Goal: Task Accomplishment & Management: Manage account settings

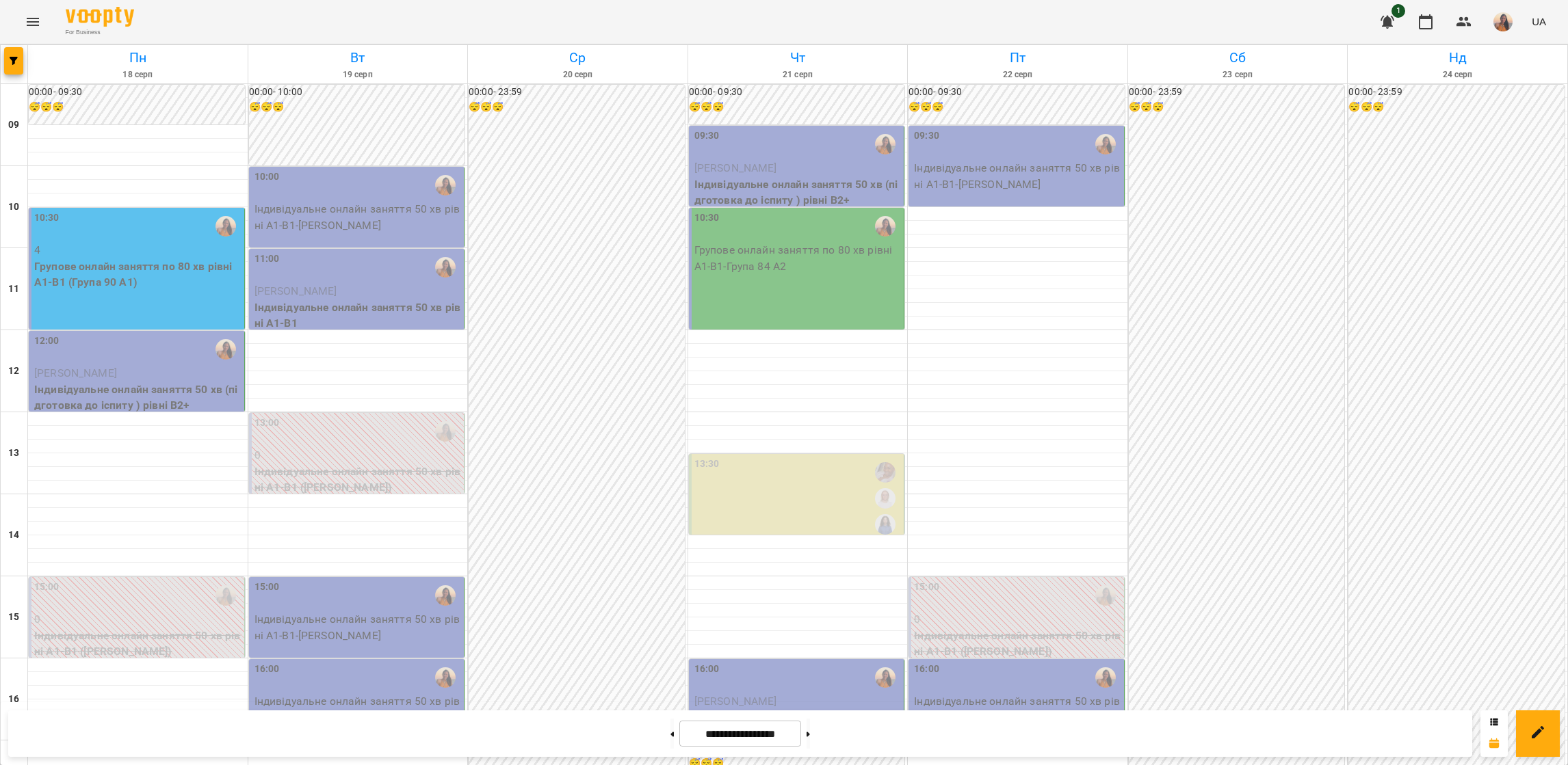
click at [126, 268] on p "Групове онлайн заняття по 80 хв рівні А1-В1 (Група 90 A1)" at bounding box center [138, 274] width 207 height 32
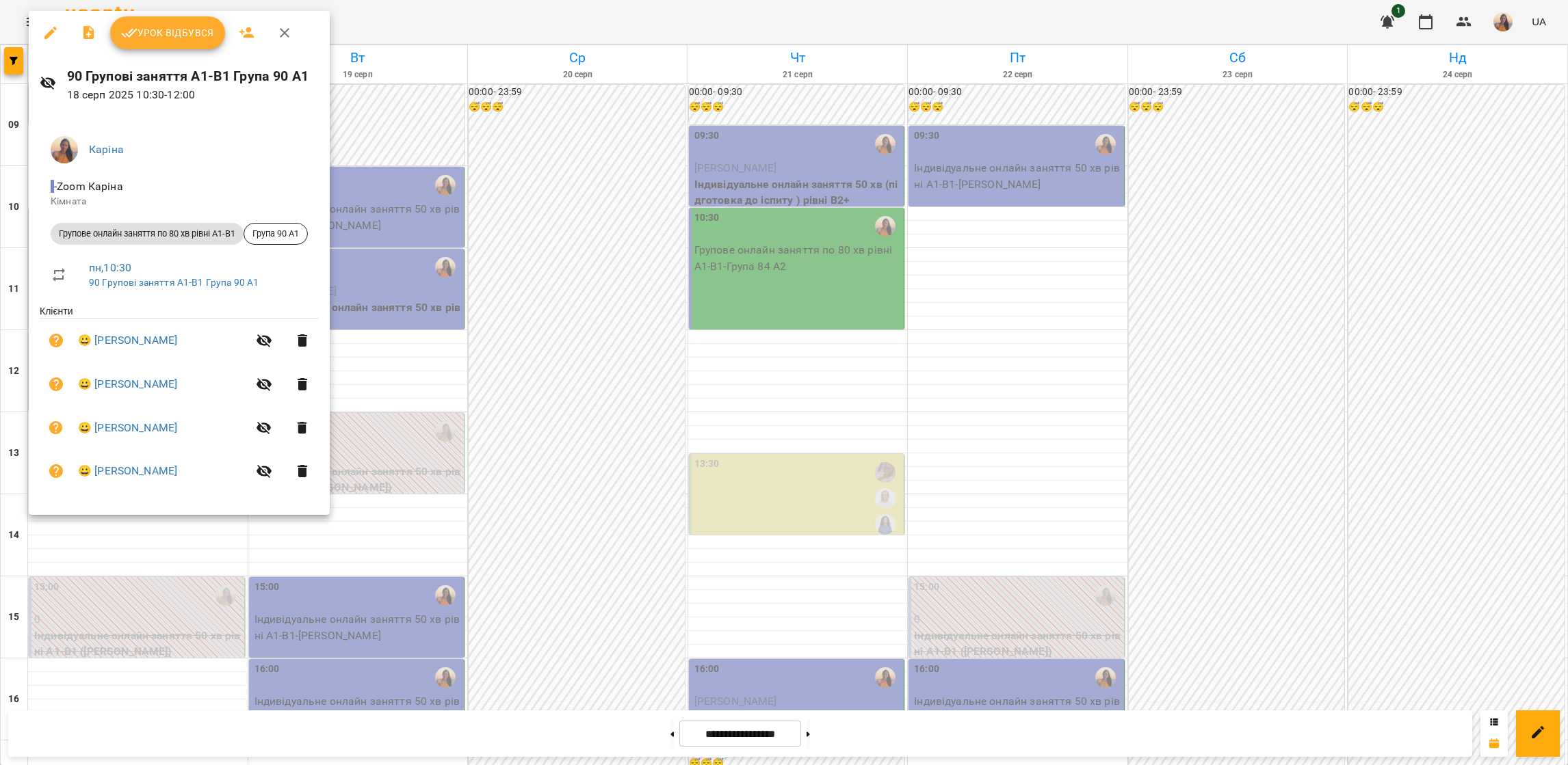
click at [161, 29] on span "Урок відбувся" at bounding box center [168, 33] width 93 height 16
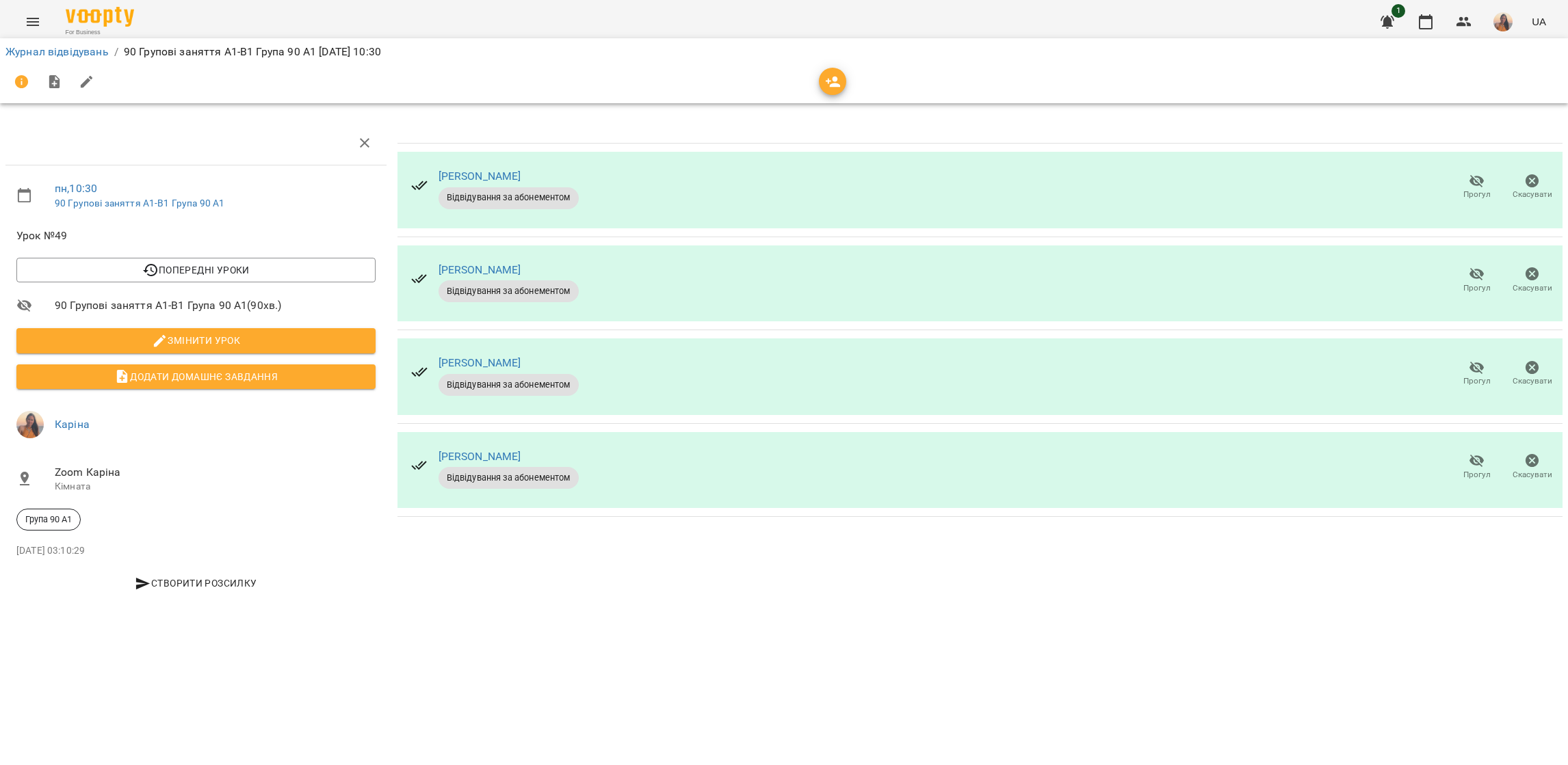
click at [1477, 274] on icon "button" at bounding box center [1477, 274] width 16 height 16
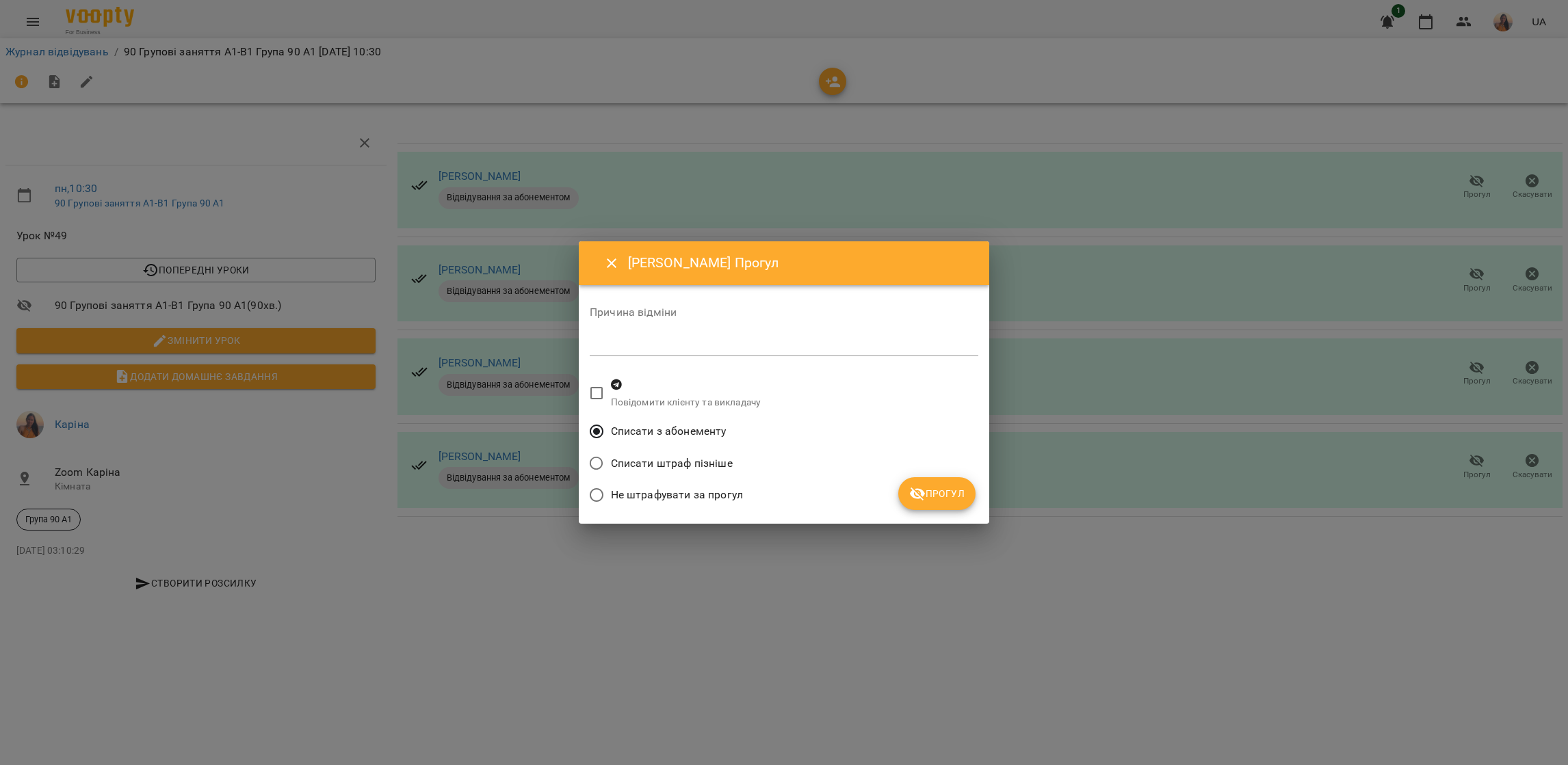
click at [934, 500] on span "Прогул" at bounding box center [937, 494] width 56 height 16
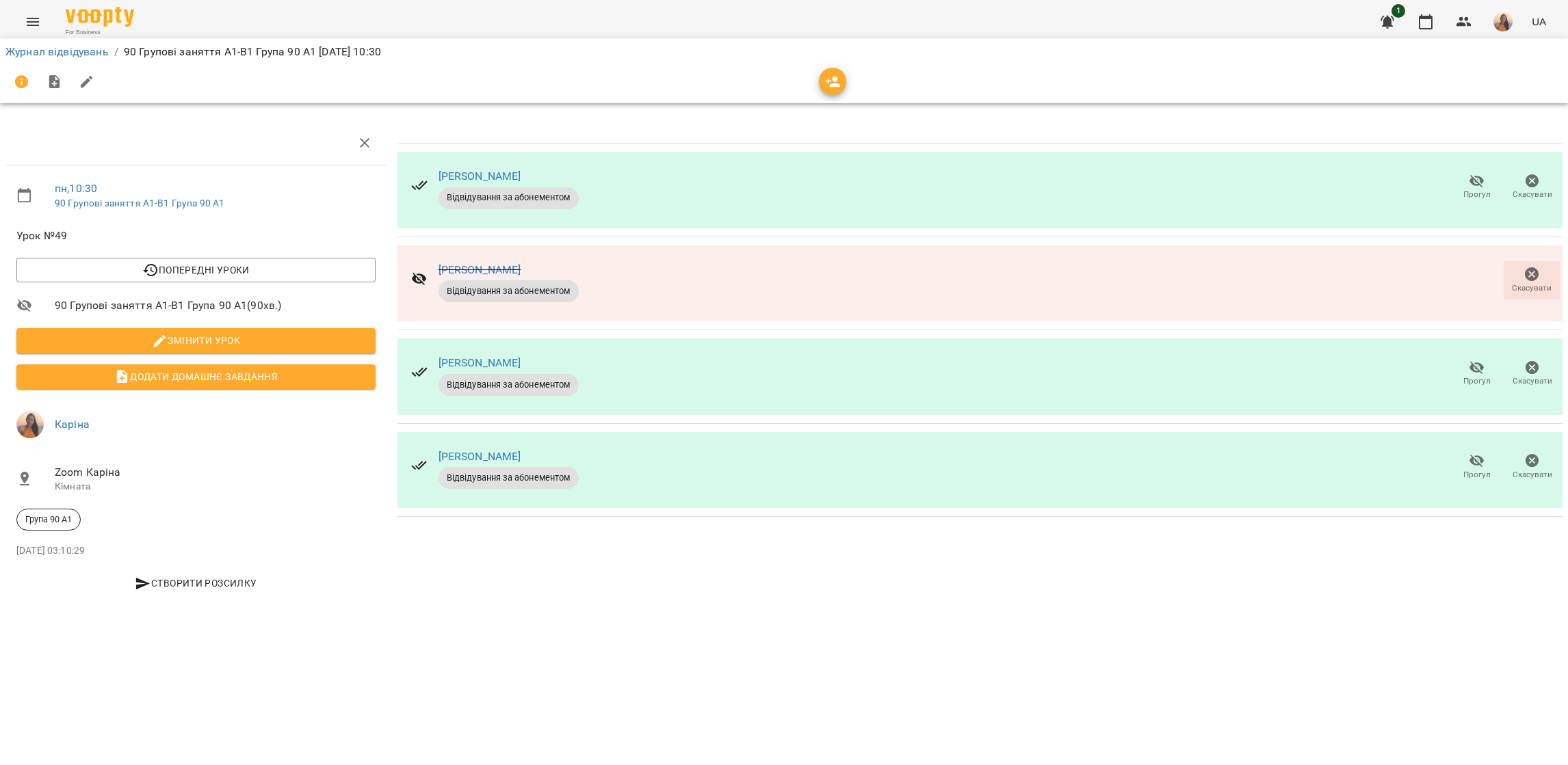
click at [1494, 373] on span "Прогул" at bounding box center [1476, 373] width 39 height 27
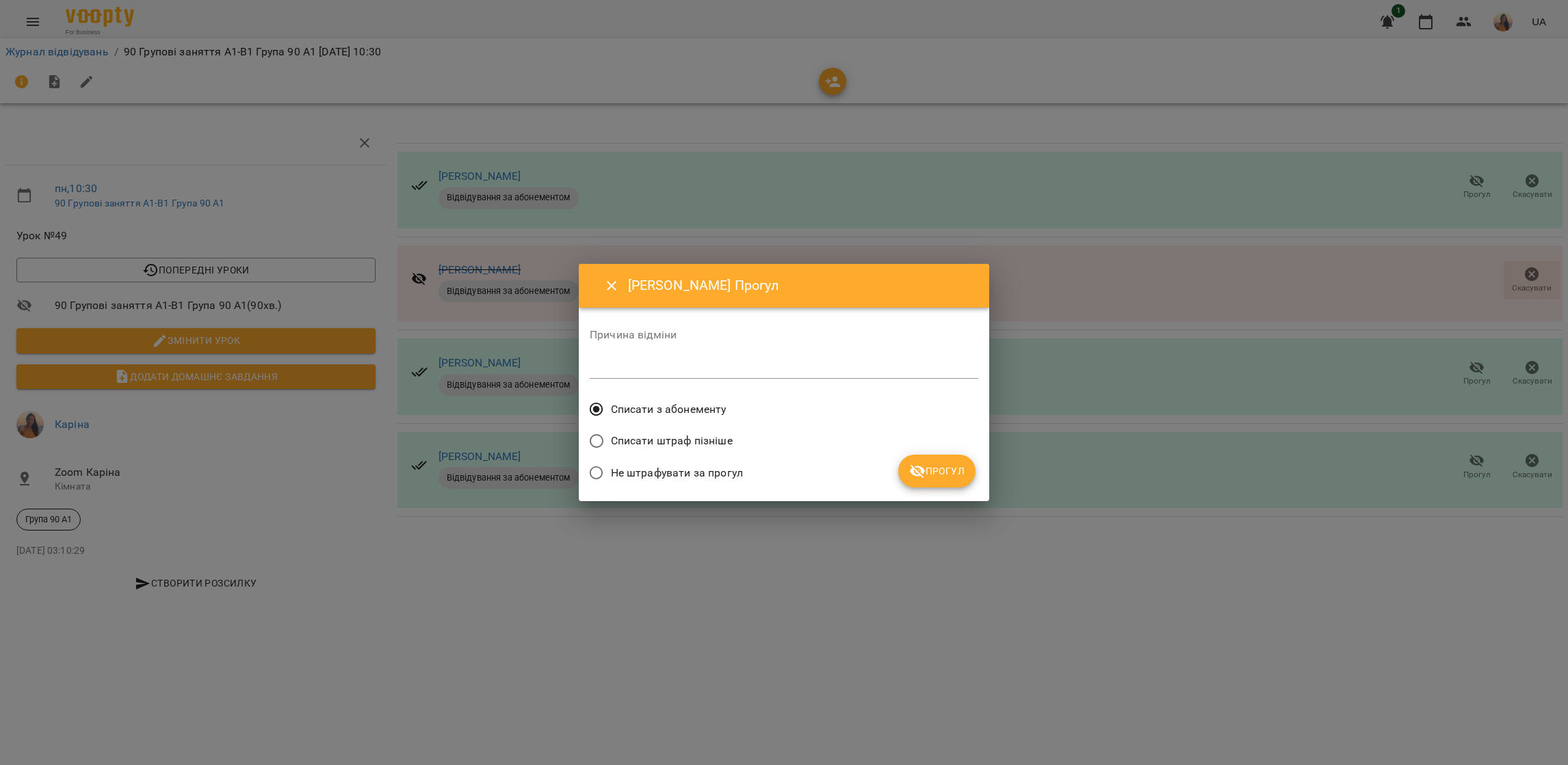
click at [905, 478] on button "Прогул" at bounding box center [936, 471] width 77 height 33
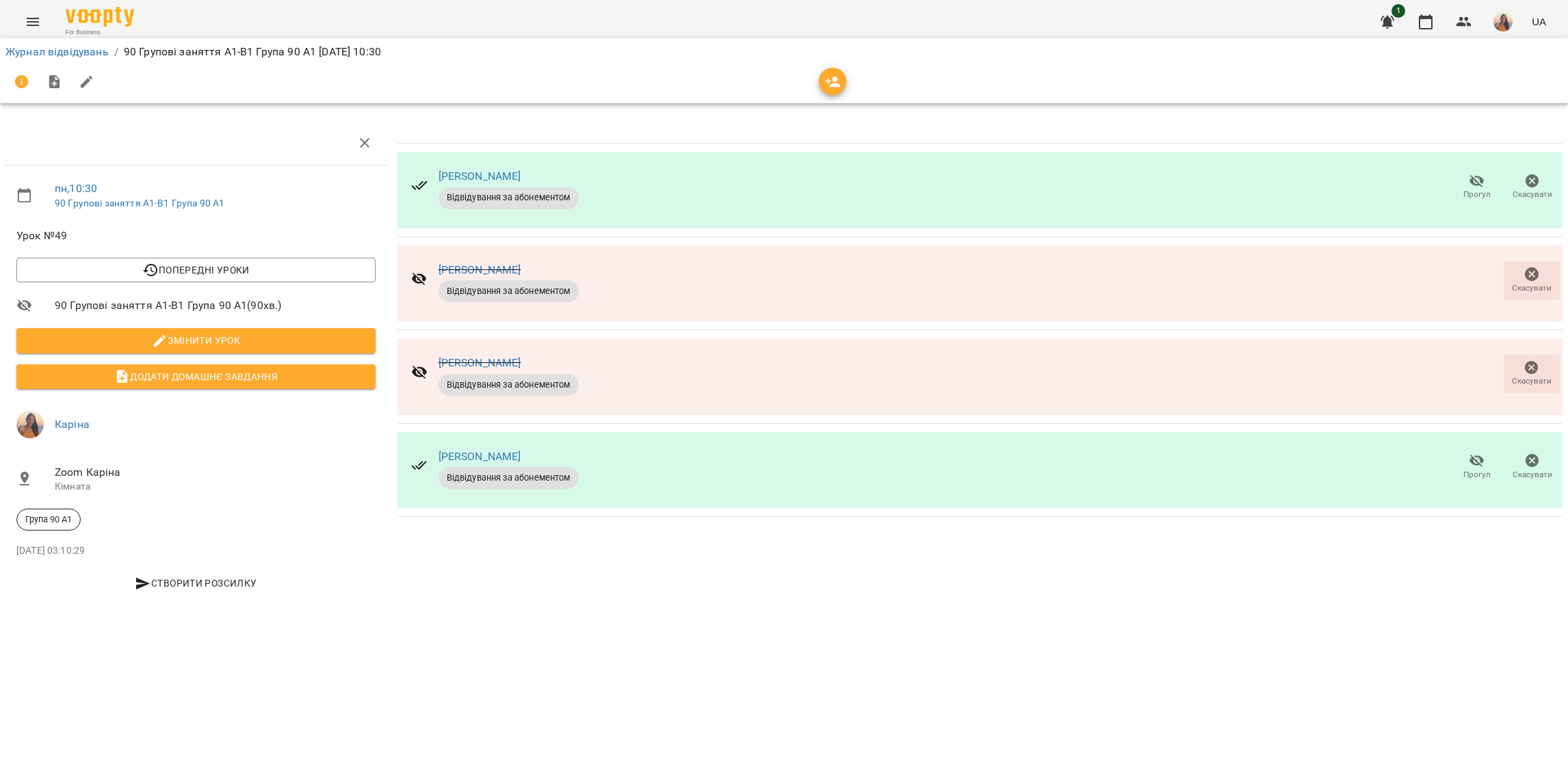
click at [1485, 464] on span "Прогул" at bounding box center [1476, 466] width 39 height 27
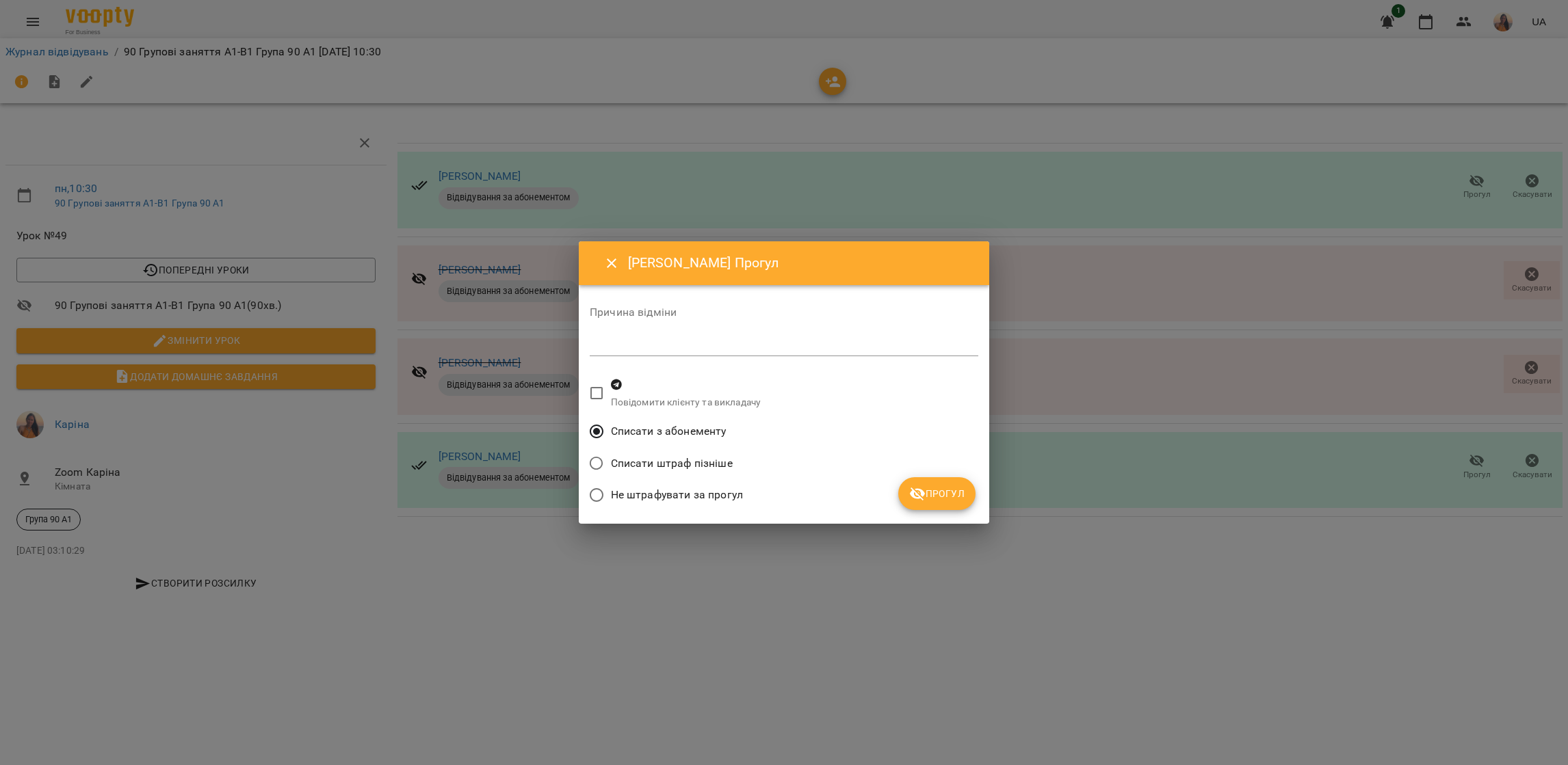
click at [909, 500] on button "Прогул" at bounding box center [936, 494] width 77 height 33
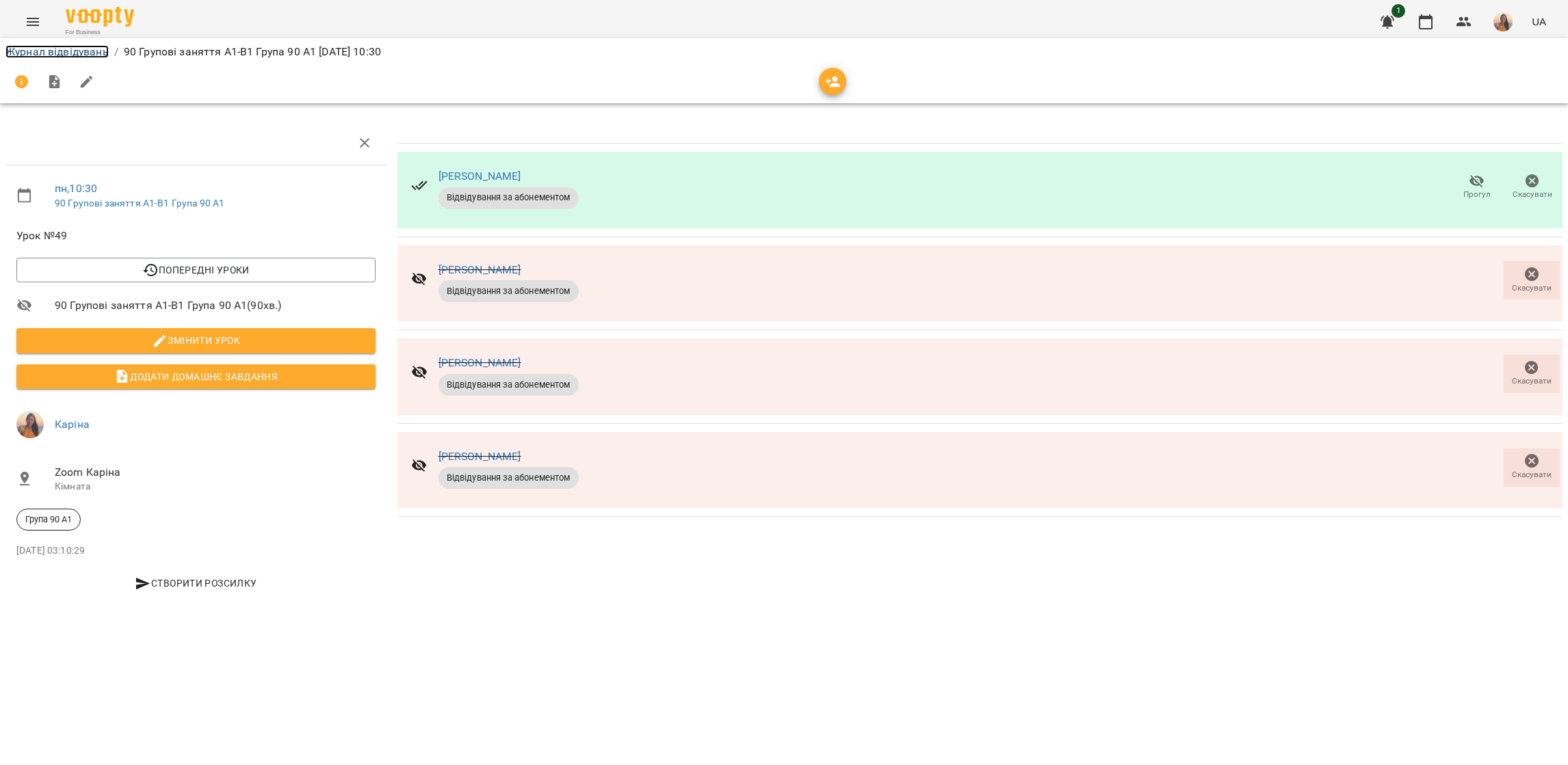
click at [32, 49] on link "Журнал відвідувань" at bounding box center [57, 52] width 103 height 13
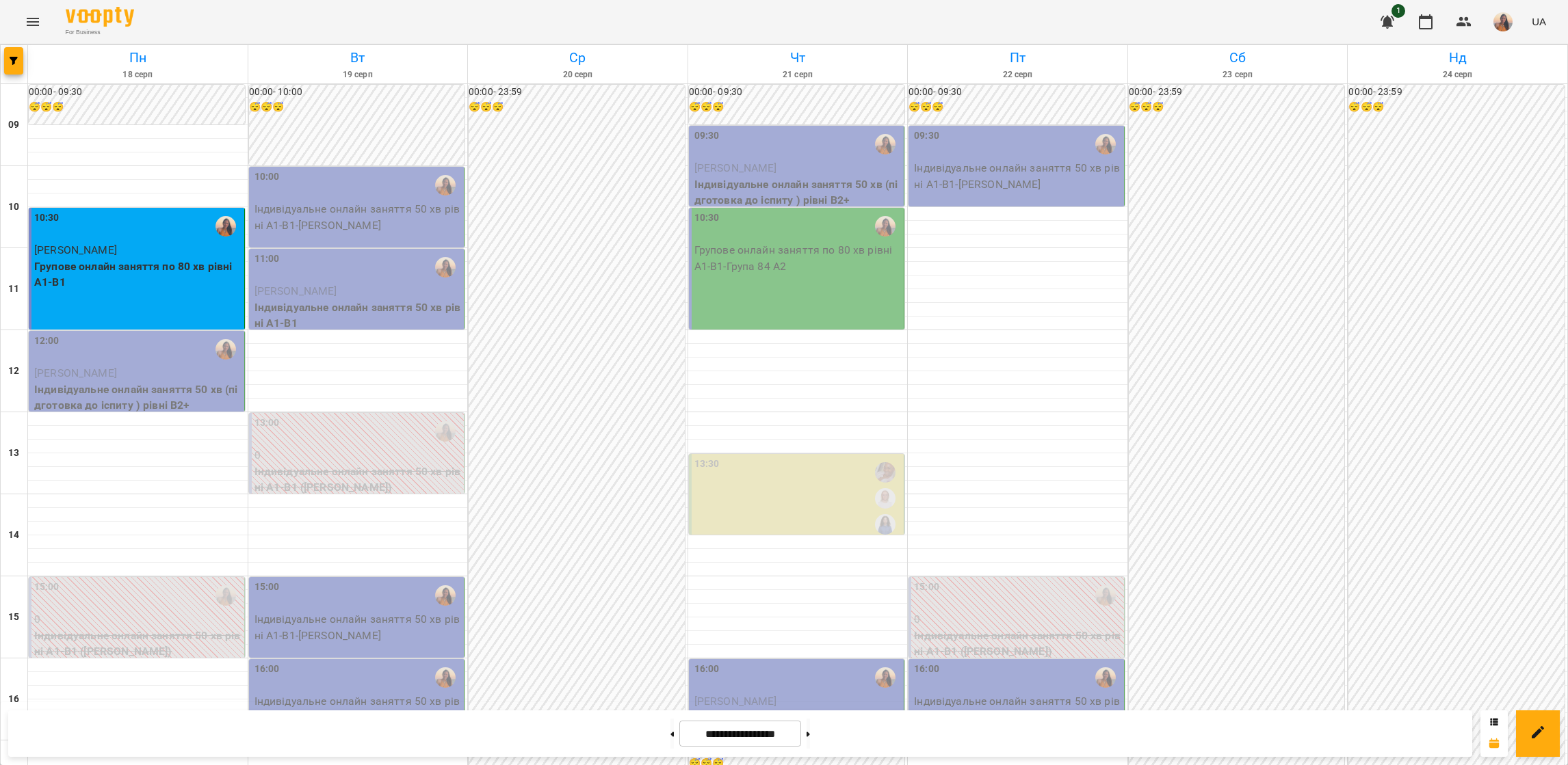
click at [142, 392] on p "Індивідуальне онлайн заняття 50 хв (підготовка до іспиту ) рівні В2+" at bounding box center [138, 397] width 207 height 32
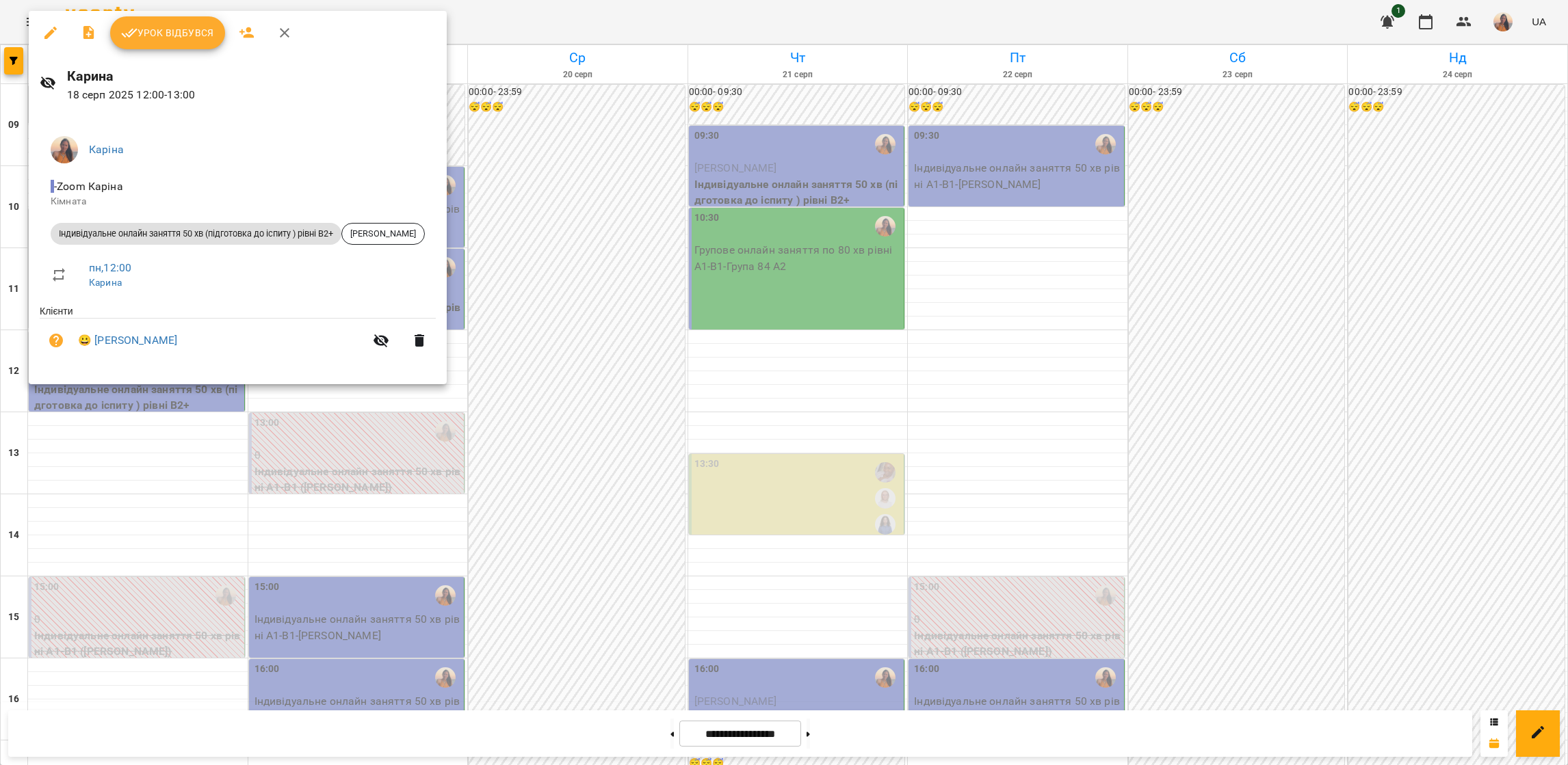
click at [171, 31] on span "Урок відбувся" at bounding box center [168, 33] width 93 height 16
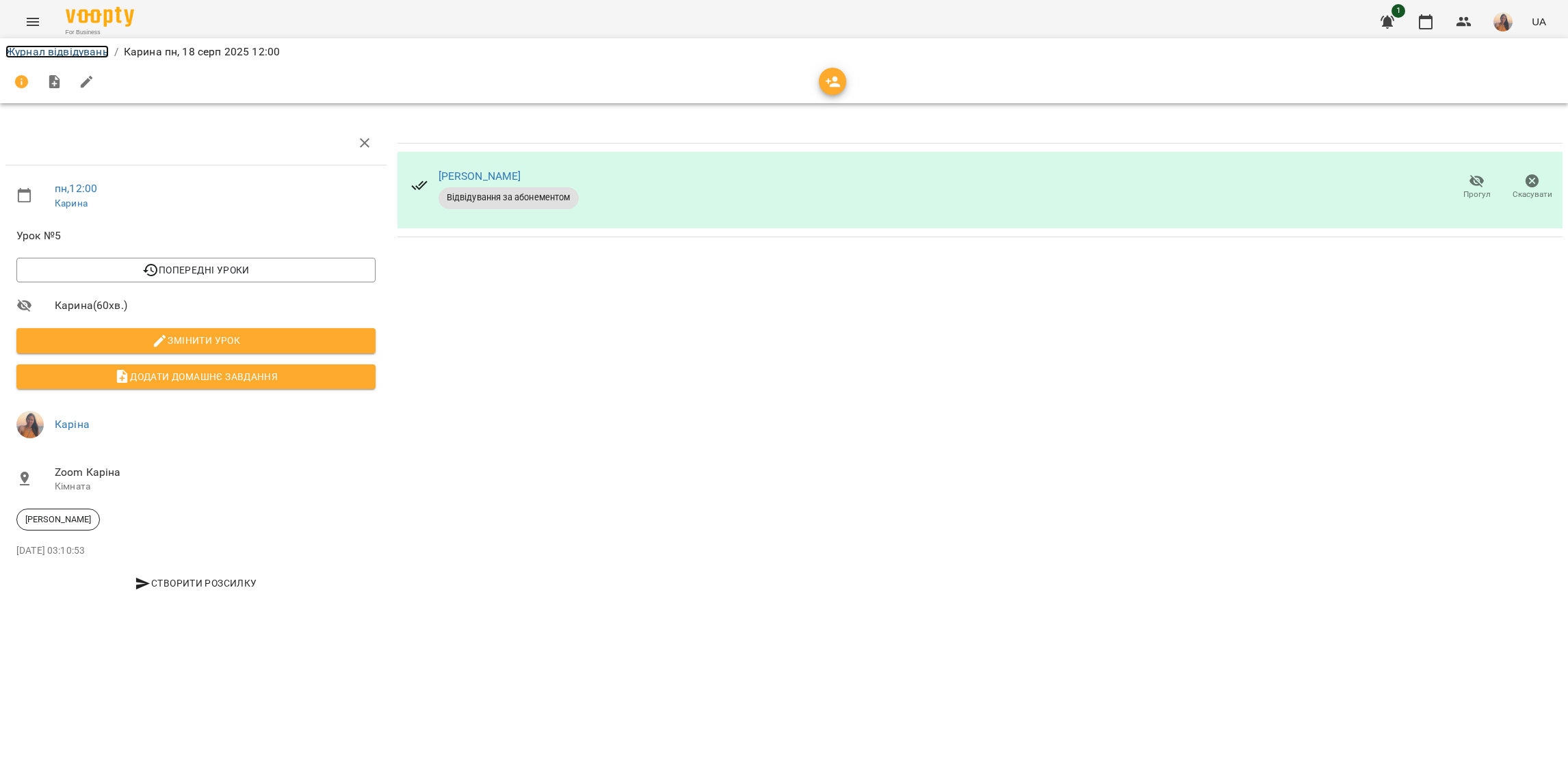
click at [23, 45] on link "Журнал відвідувань" at bounding box center [57, 52] width 103 height 13
